Goal: Submit feedback/report problem

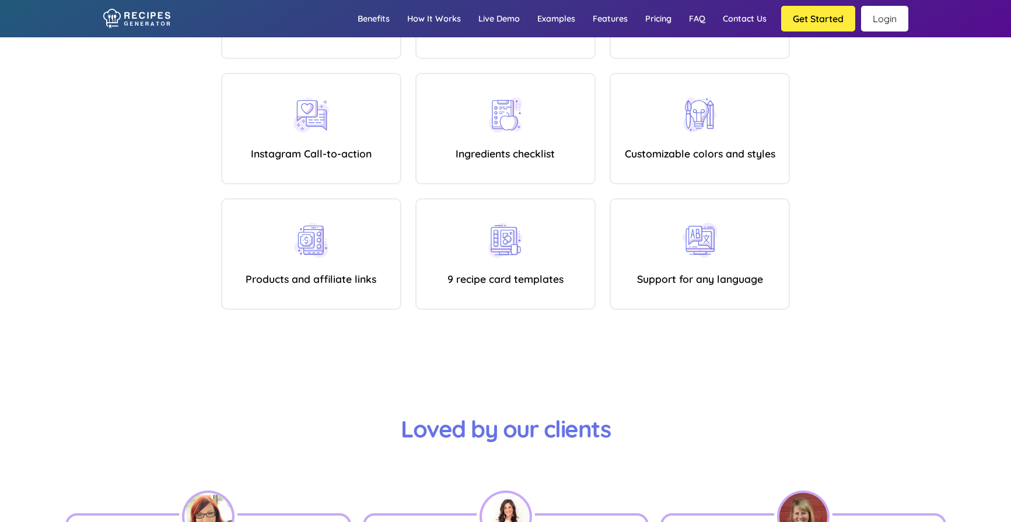
scroll to position [6373, 0]
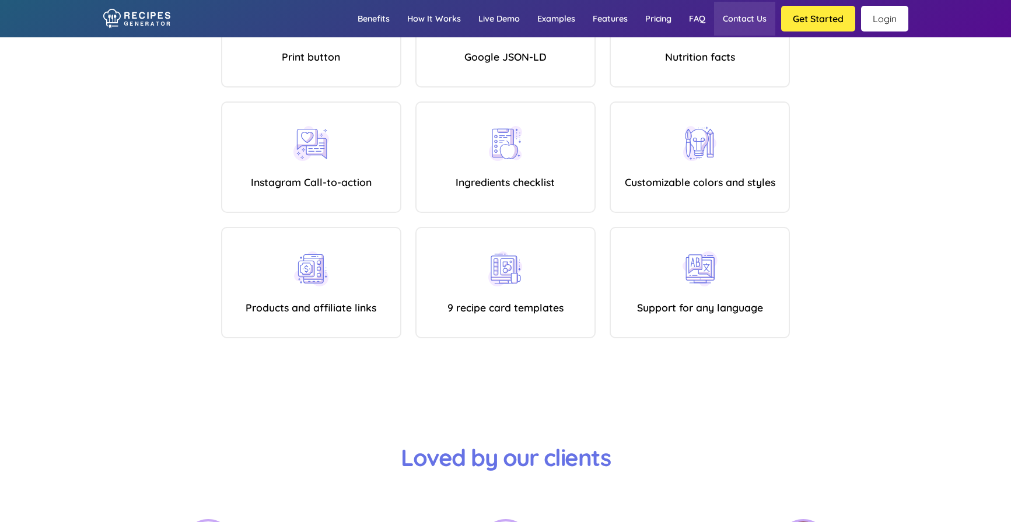
click at [746, 18] on link "Contact us" at bounding box center [744, 19] width 61 height 34
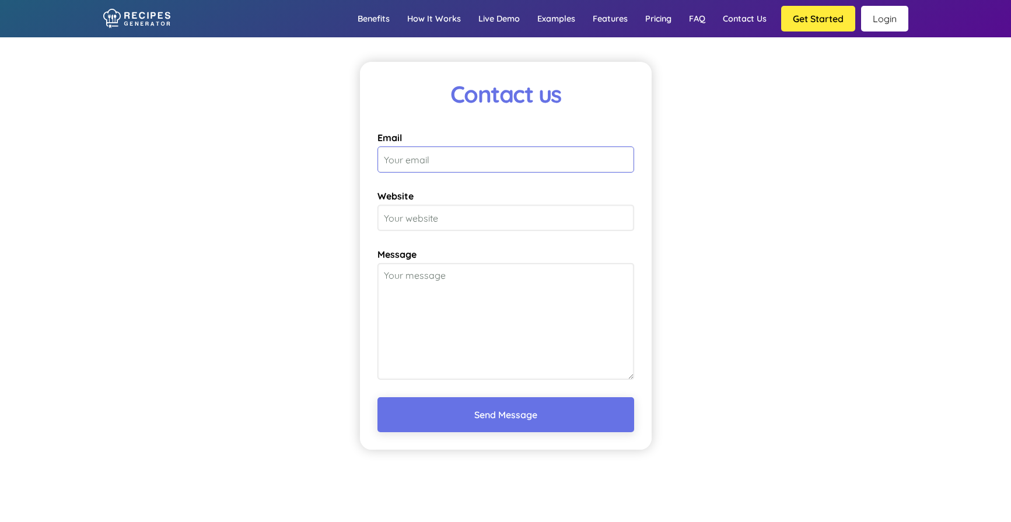
click at [493, 157] on input "Email" at bounding box center [505, 159] width 257 height 26
click at [523, 157] on input "[EMAIL_ADDRESS][DOMAIN_NAME]" at bounding box center [505, 159] width 257 height 26
type input "[EMAIL_ADDRESS][DOMAIN_NAME]"
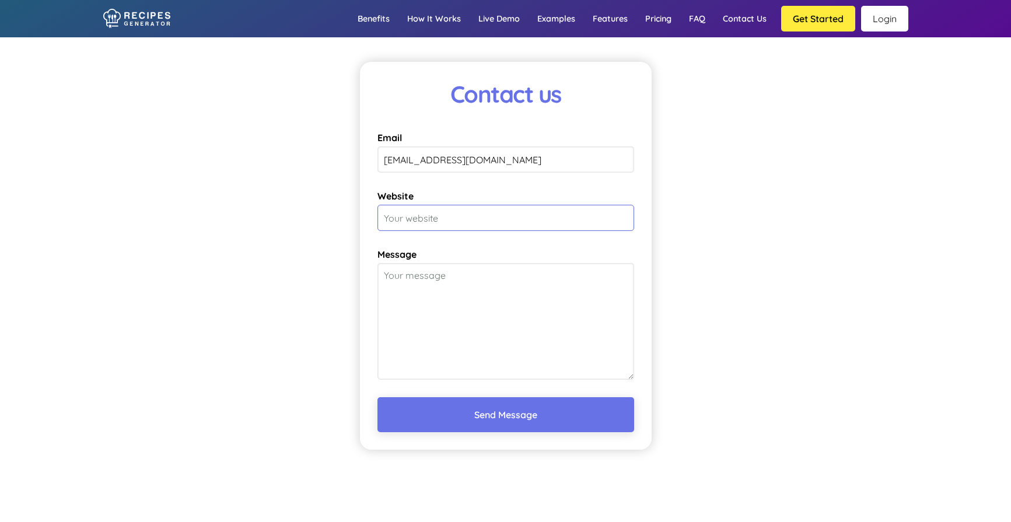
click at [447, 220] on input "Website" at bounding box center [505, 218] width 257 height 26
type input "[DOMAIN_NAME]"
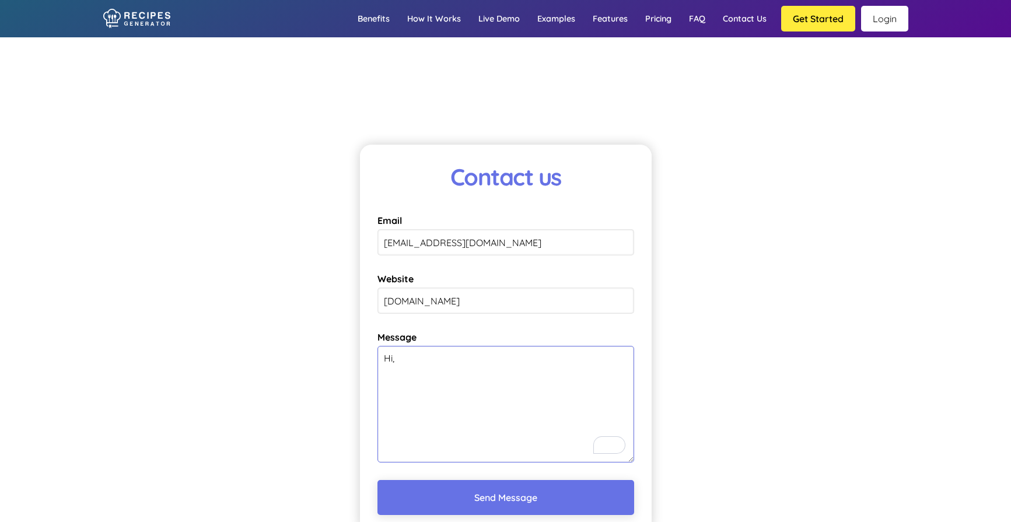
scroll to position [8722, 0]
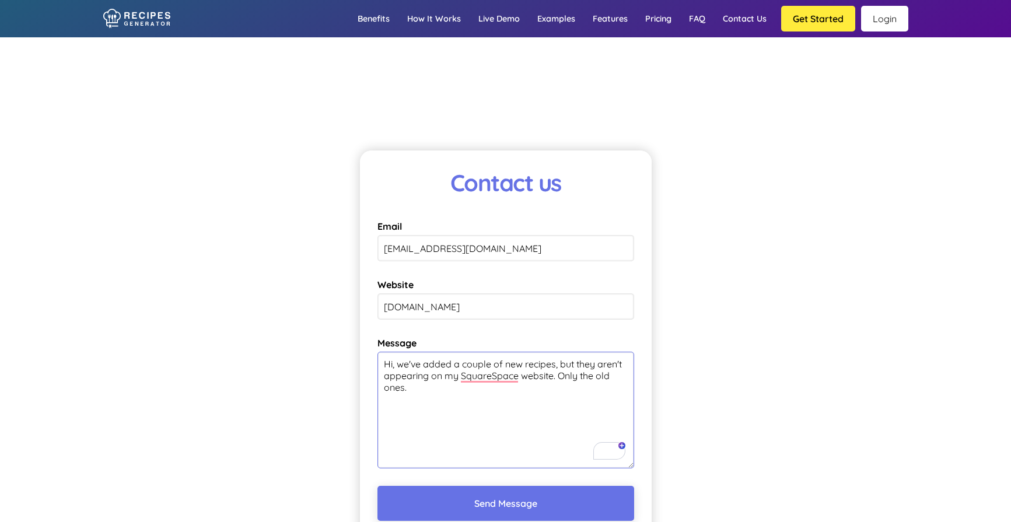
click at [569, 394] on textarea "Hi, we've added a couple of new recipes, but they aren't appearing on my Square…" at bounding box center [505, 410] width 257 height 117
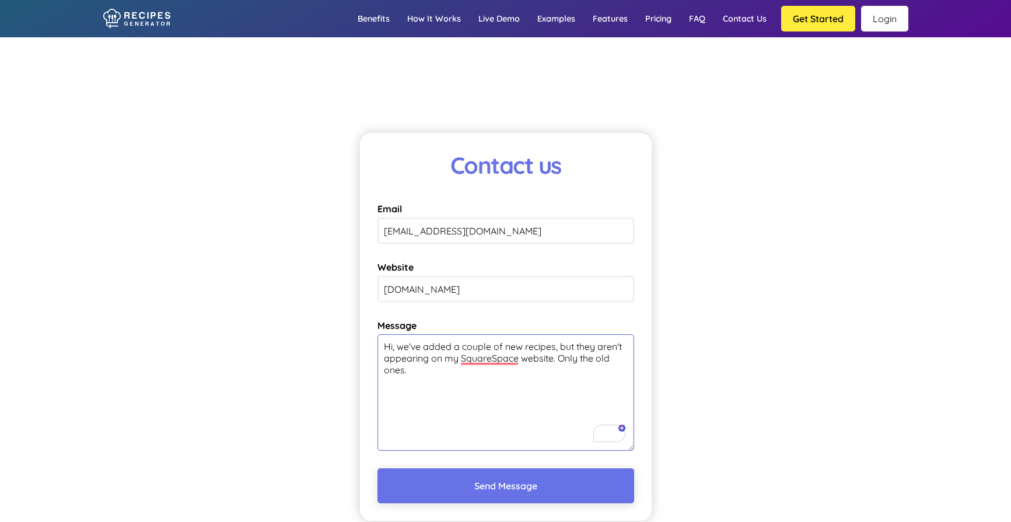
scroll to position [8740, 0]
type textarea "Hi, we've added a couple of new recipes, but they aren't appearing on my Square…"
click at [525, 490] on button "Send Message" at bounding box center [505, 485] width 257 height 35
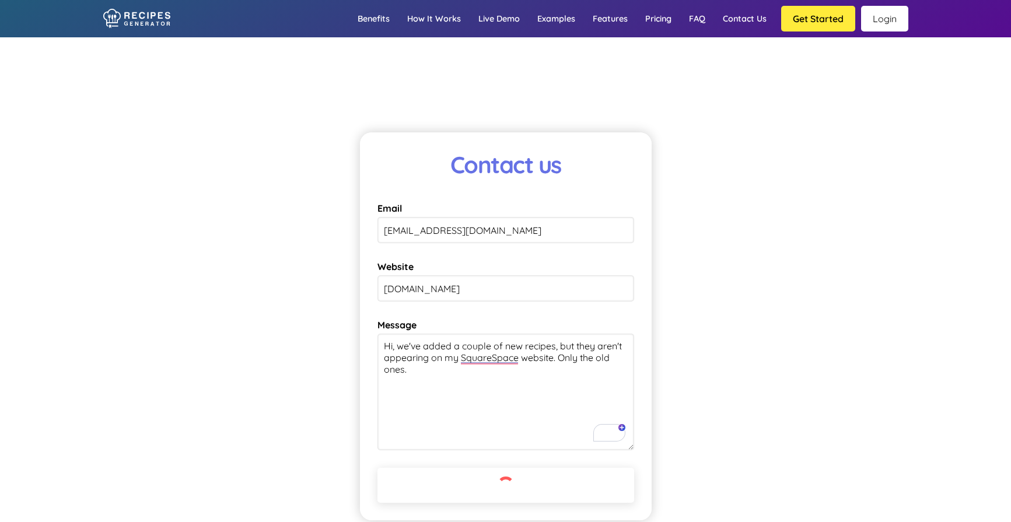
scroll to position [8811, 0]
